Goal: Task Accomplishment & Management: Use online tool/utility

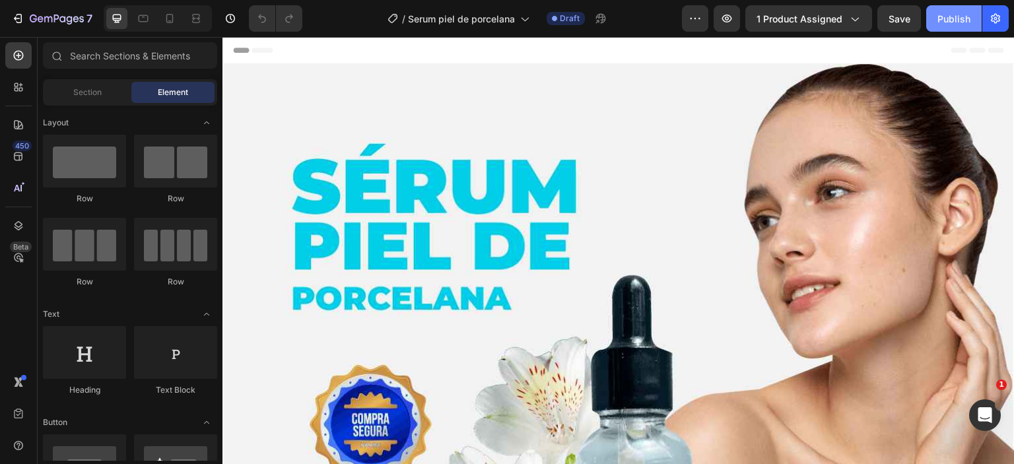
click at [945, 17] on div "Publish" at bounding box center [954, 19] width 33 height 14
click at [947, 21] on div "Publish" at bounding box center [954, 19] width 33 height 14
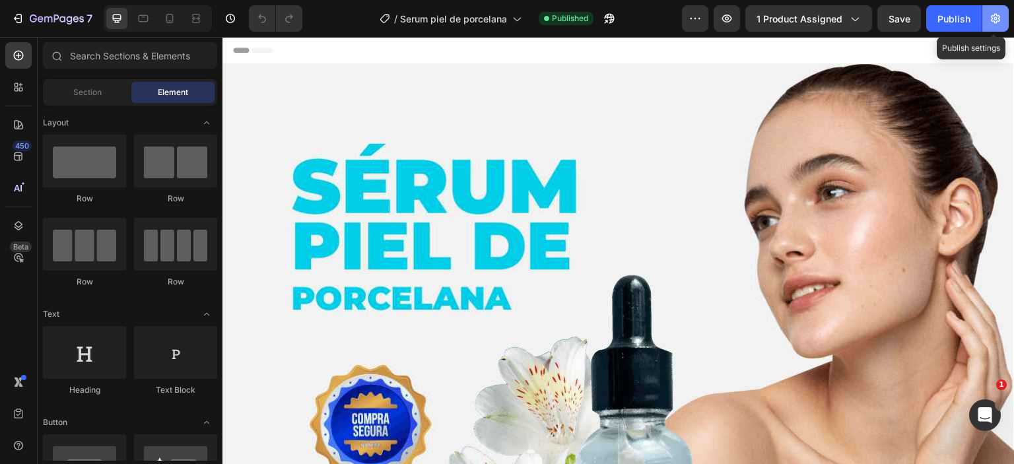
click at [998, 19] on icon "button" at bounding box center [995, 19] width 9 height 10
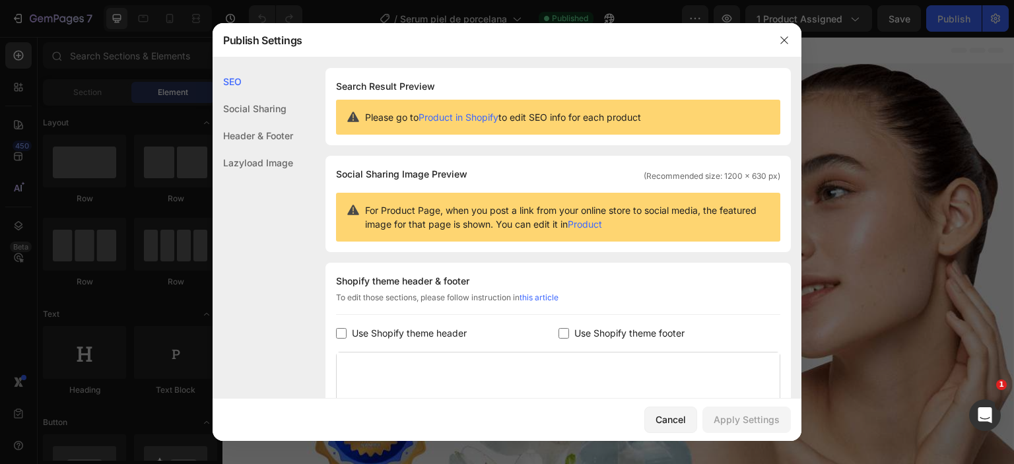
click at [341, 335] on input "checkbox" at bounding box center [341, 333] width 11 height 11
checkbox input "true"
click at [569, 333] on label "Use Shopify theme footer" at bounding box center [627, 334] width 116 height 16
checkbox input "true"
click at [743, 414] on div "Apply Settings" at bounding box center [747, 420] width 66 height 14
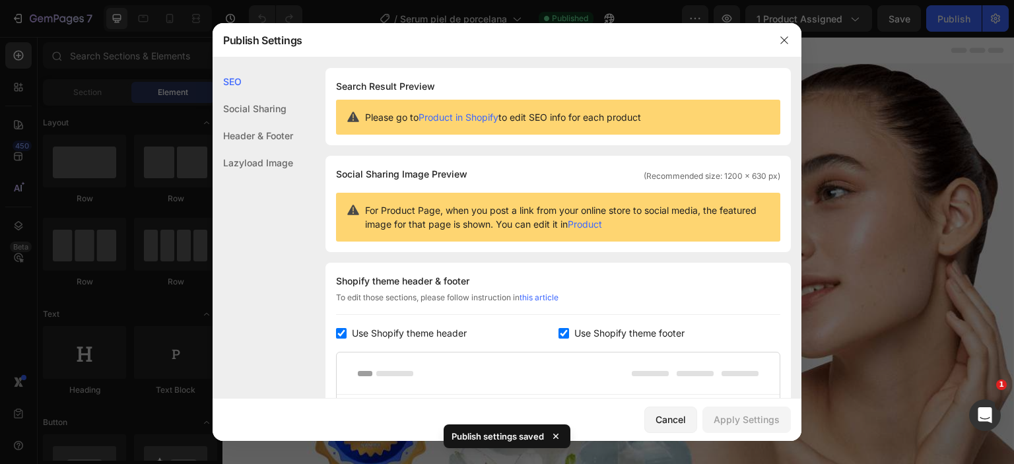
click at [341, 337] on input "checkbox" at bounding box center [341, 333] width 11 height 11
checkbox input "false"
click at [559, 331] on input "checkbox" at bounding box center [564, 333] width 11 height 11
checkbox input "false"
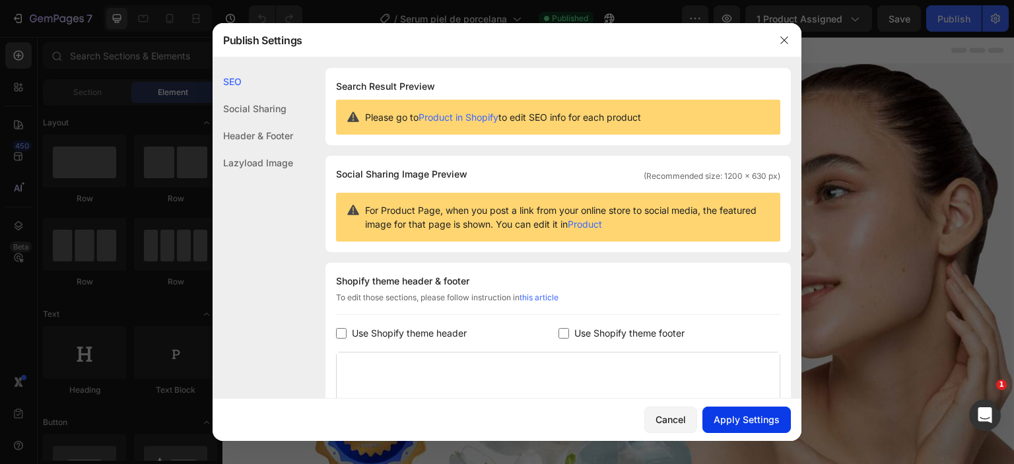
click at [732, 421] on div "Apply Settings" at bounding box center [747, 420] width 66 height 14
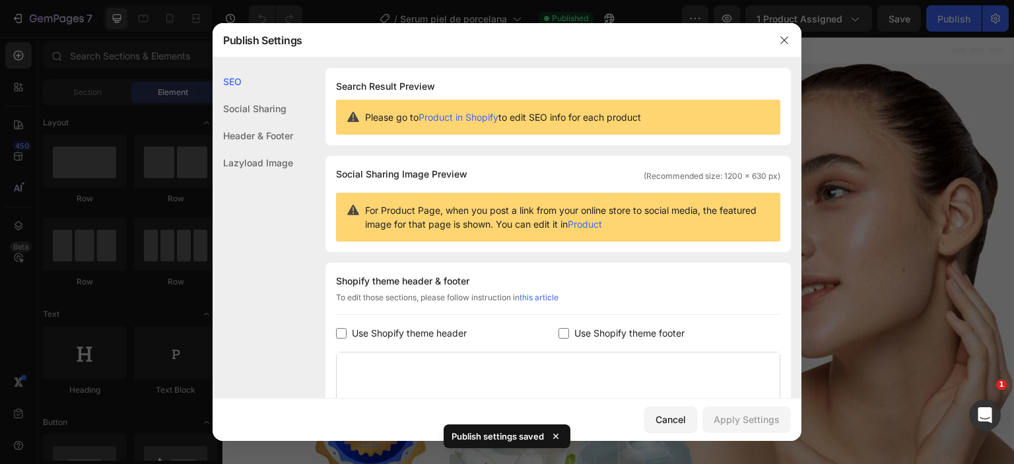
click at [973, 120] on div at bounding box center [507, 232] width 1014 height 464
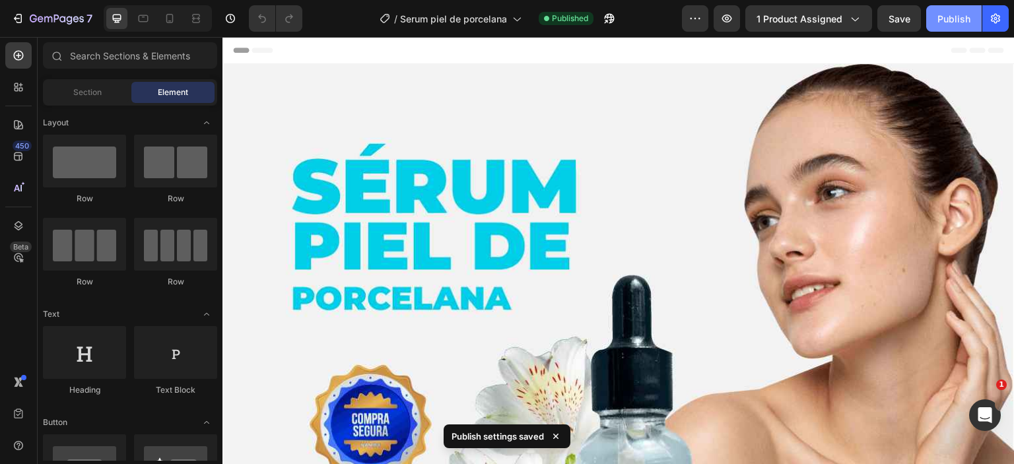
click at [956, 15] on div "Publish" at bounding box center [954, 19] width 33 height 14
